Goal: Complete application form

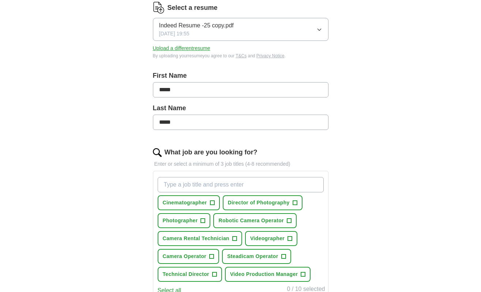
scroll to position [101, 0]
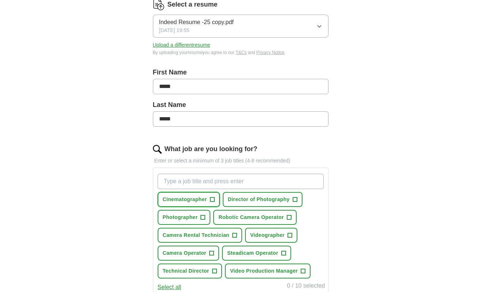
click at [217, 200] on button "Cinematographer +" at bounding box center [189, 199] width 62 height 15
click at [293, 198] on span "+" at bounding box center [294, 200] width 4 height 6
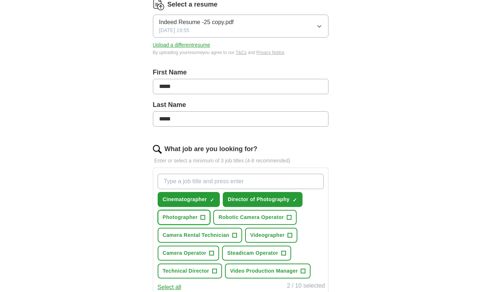
click at [204, 217] on span "+" at bounding box center [203, 218] width 4 height 6
click at [288, 216] on span "+" at bounding box center [289, 218] width 4 height 6
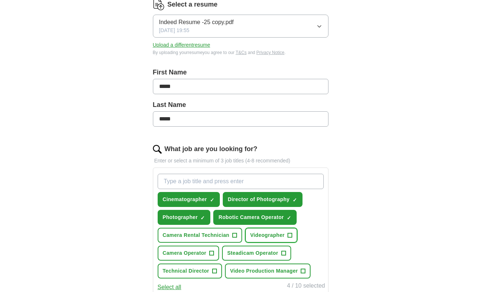
click at [289, 234] on span "+" at bounding box center [290, 236] width 4 height 6
click at [214, 253] on span "+" at bounding box center [211, 254] width 4 height 6
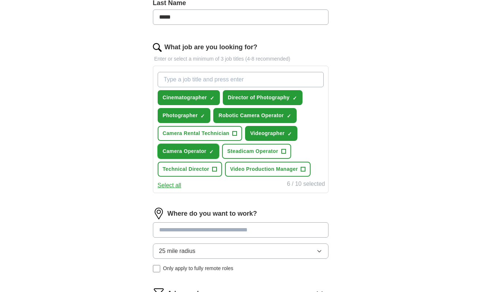
scroll to position [208, 0]
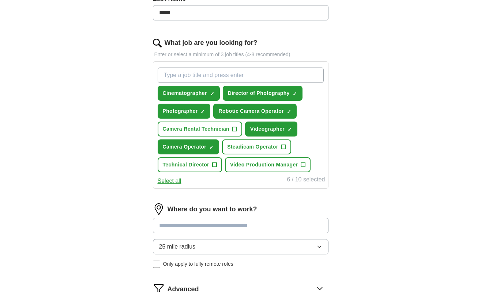
click at [172, 228] on input at bounding box center [240, 225] width 175 height 15
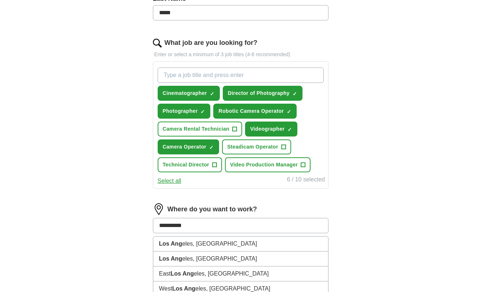
type input "**********"
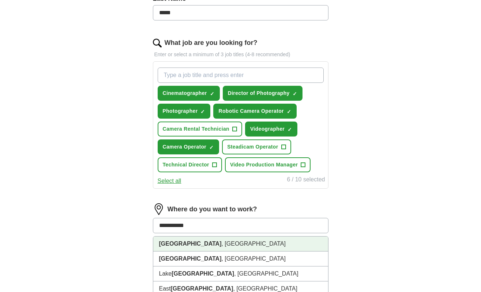
click at [175, 246] on strong "[GEOGRAPHIC_DATA]" at bounding box center [190, 244] width 62 height 6
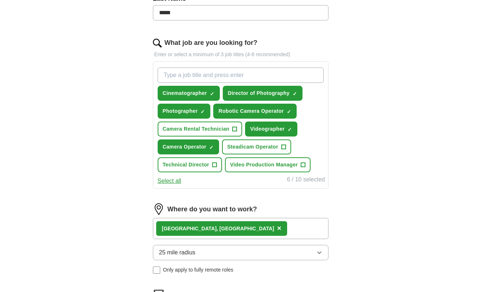
click at [320, 254] on icon "button" at bounding box center [319, 253] width 6 height 6
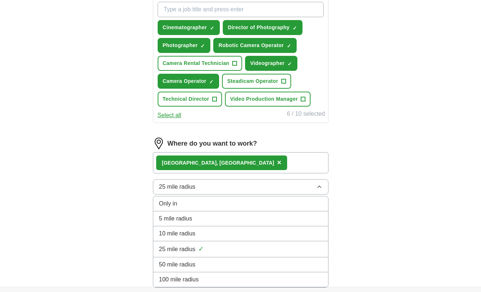
scroll to position [275, 0]
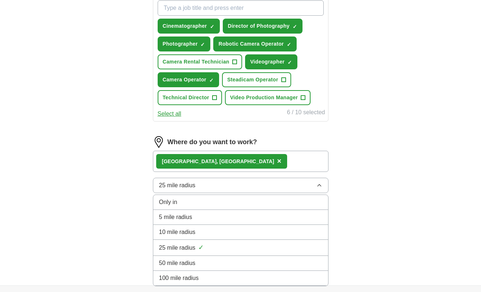
click at [318, 261] on div "50 mile radius" at bounding box center [240, 263] width 163 height 9
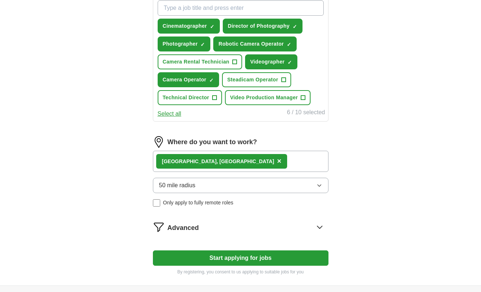
click at [273, 258] on button "Start applying for jobs" at bounding box center [240, 258] width 175 height 15
select select "**"
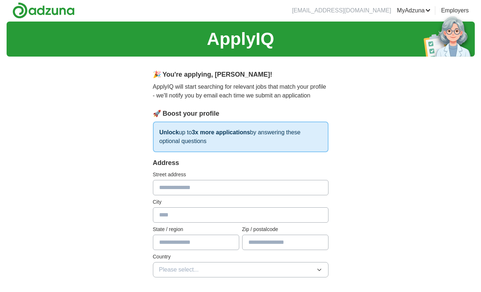
scroll to position [0, 0]
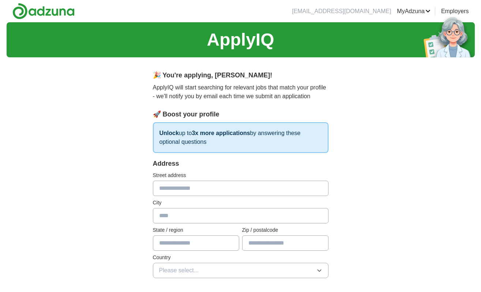
click at [173, 193] on input "text" at bounding box center [240, 188] width 175 height 15
type input "**********"
type input "*********"
type input "**********"
type input "*****"
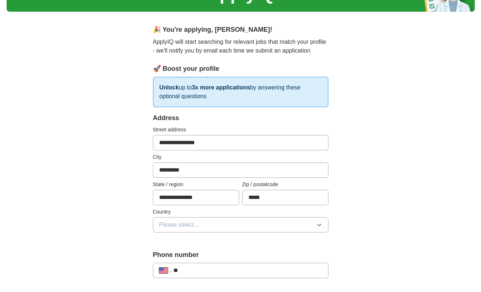
scroll to position [48, 0]
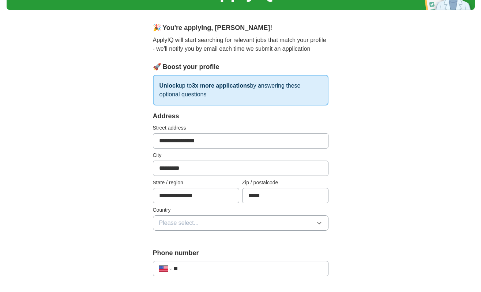
click at [319, 223] on icon "button" at bounding box center [319, 223] width 6 height 6
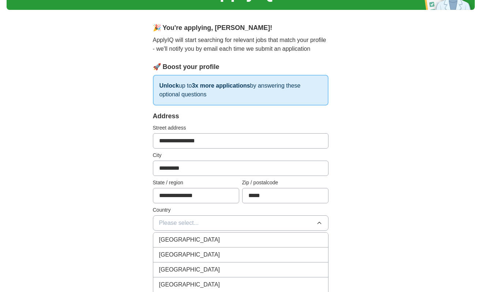
click at [311, 251] on div "[GEOGRAPHIC_DATA]" at bounding box center [240, 255] width 163 height 9
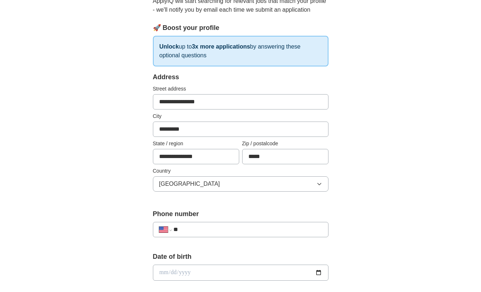
scroll to position [88, 0]
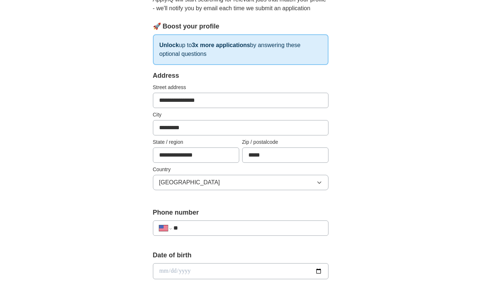
click at [192, 228] on input "**" at bounding box center [247, 228] width 148 height 9
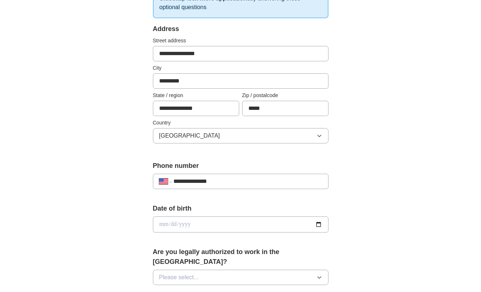
scroll to position [144, 0]
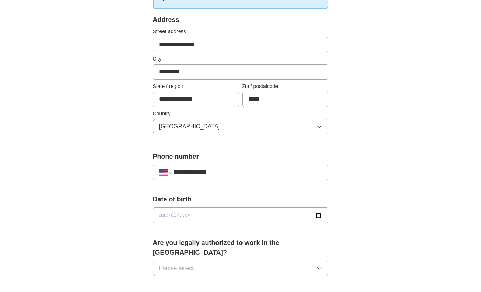
type input "**********"
click at [319, 216] on input "date" at bounding box center [240, 216] width 175 height 16
click at [167, 215] on input "date" at bounding box center [240, 216] width 175 height 16
type input "**********"
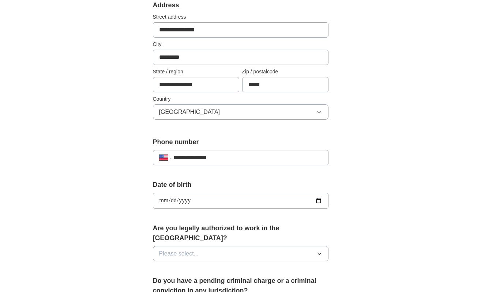
scroll to position [163, 0]
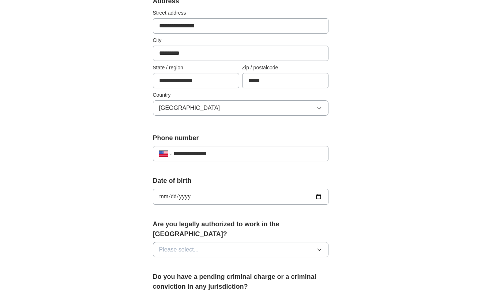
click at [318, 247] on icon "button" at bounding box center [319, 250] width 6 height 6
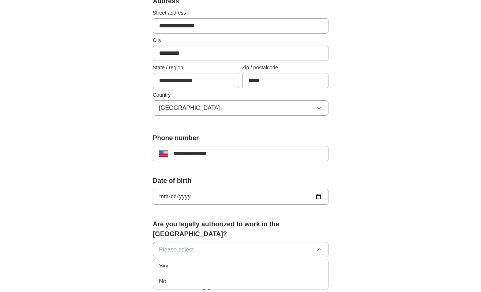
click at [317, 262] on div "Yes" at bounding box center [240, 266] width 163 height 9
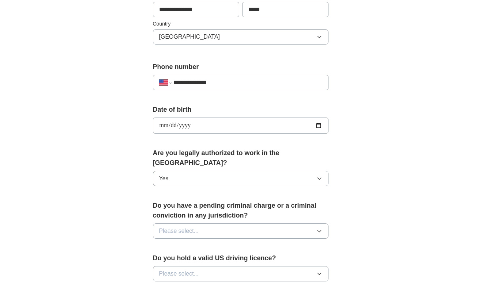
scroll to position [255, 0]
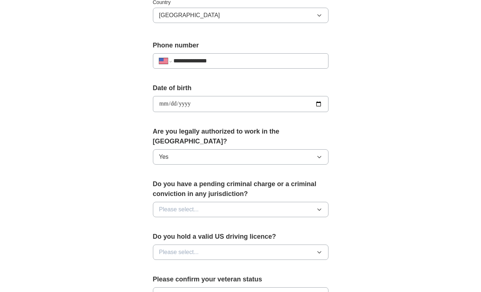
click at [319, 207] on icon "button" at bounding box center [319, 210] width 6 height 6
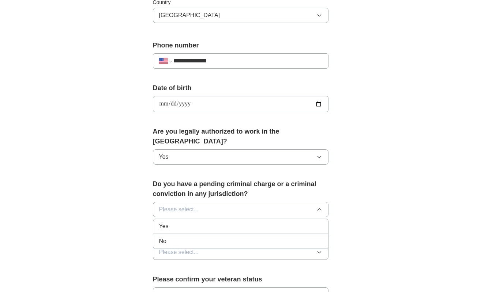
click at [312, 237] on div "No" at bounding box center [240, 241] width 163 height 9
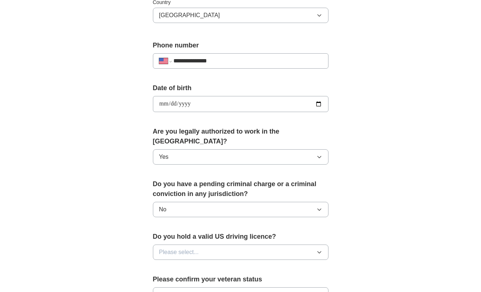
scroll to position [257, 0]
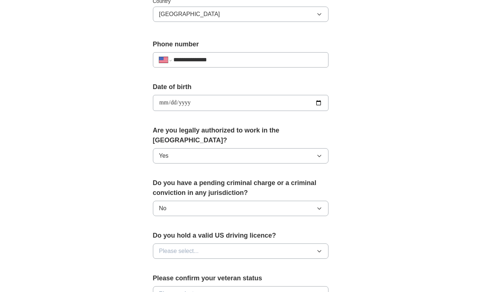
click at [319, 249] on icon "button" at bounding box center [319, 252] width 6 height 6
click at [313, 264] on div "Yes" at bounding box center [240, 268] width 163 height 9
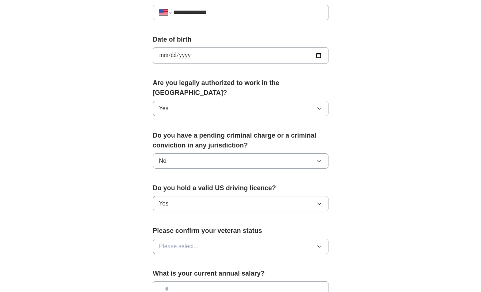
scroll to position [307, 0]
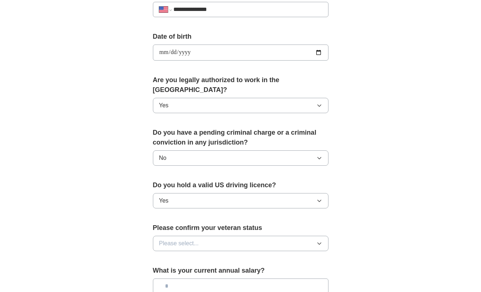
click at [318, 241] on icon "button" at bounding box center [319, 244] width 6 height 6
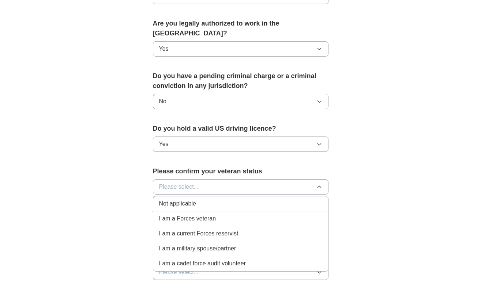
scroll to position [364, 0]
click at [300, 199] on div "Not applicable" at bounding box center [240, 203] width 163 height 9
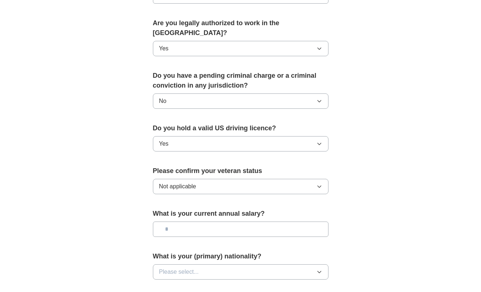
click at [322, 223] on input "text" at bounding box center [240, 229] width 175 height 15
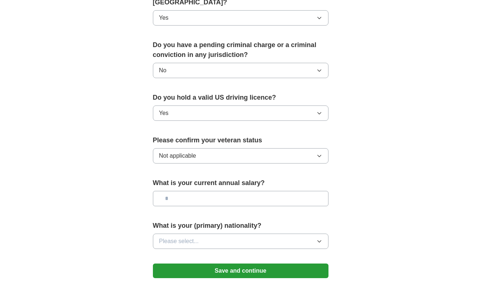
scroll to position [396, 0]
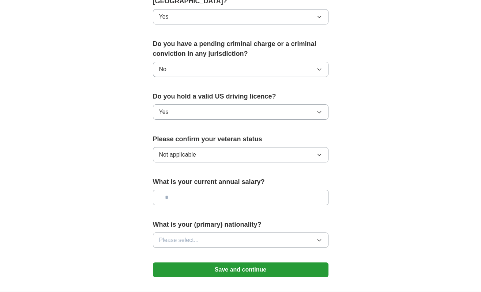
click at [320, 238] on icon "button" at bounding box center [319, 241] width 6 height 6
click at [175, 190] on input "text" at bounding box center [240, 197] width 175 height 15
type input "*******"
click at [321, 238] on icon "button" at bounding box center [319, 241] width 6 height 6
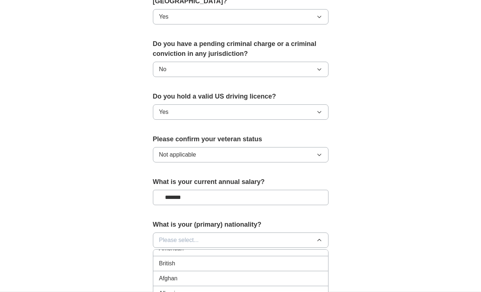
scroll to position [4, 0]
click at [309, 249] on div "American" at bounding box center [240, 253] width 163 height 9
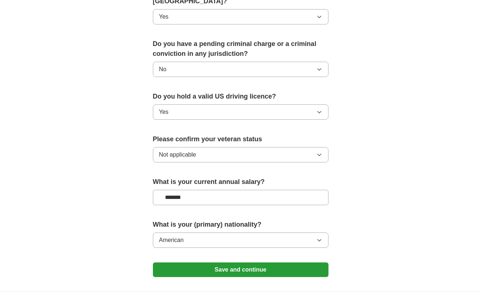
click at [299, 263] on button "Save and continue" at bounding box center [240, 270] width 175 height 15
